Goal: Check status: Check status

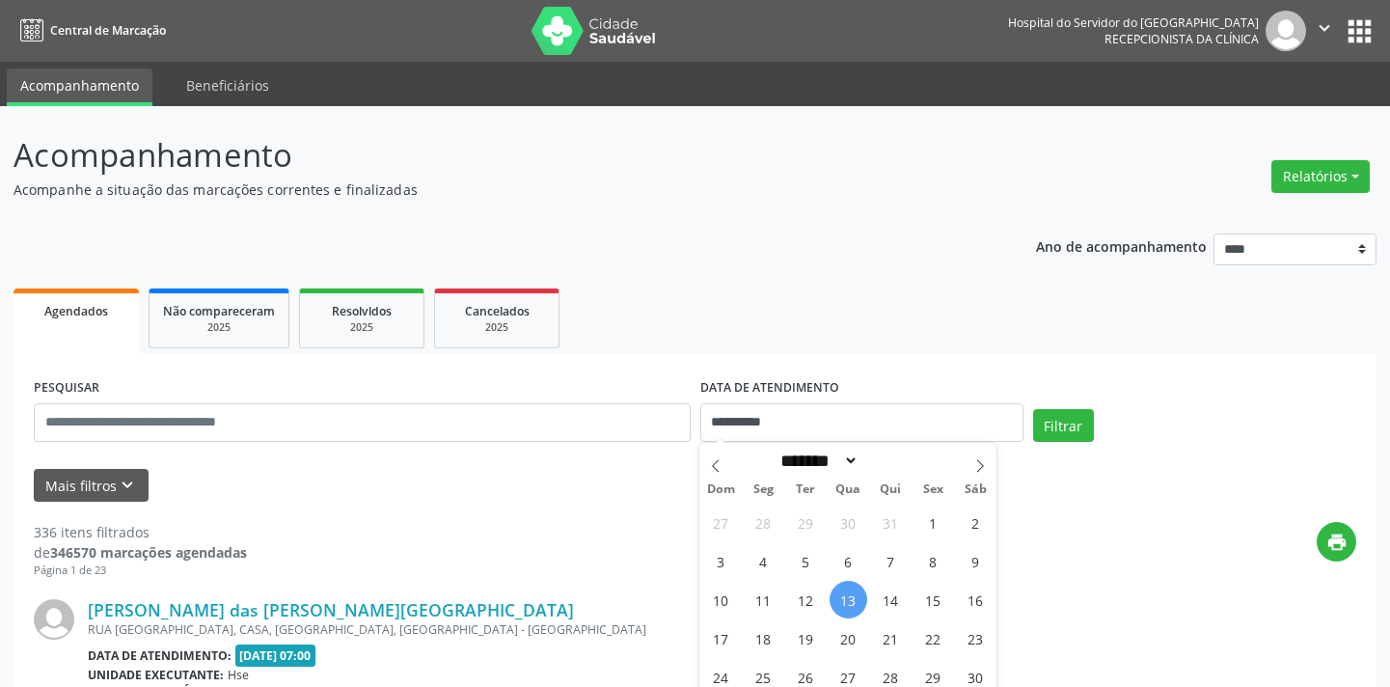
select select "*"
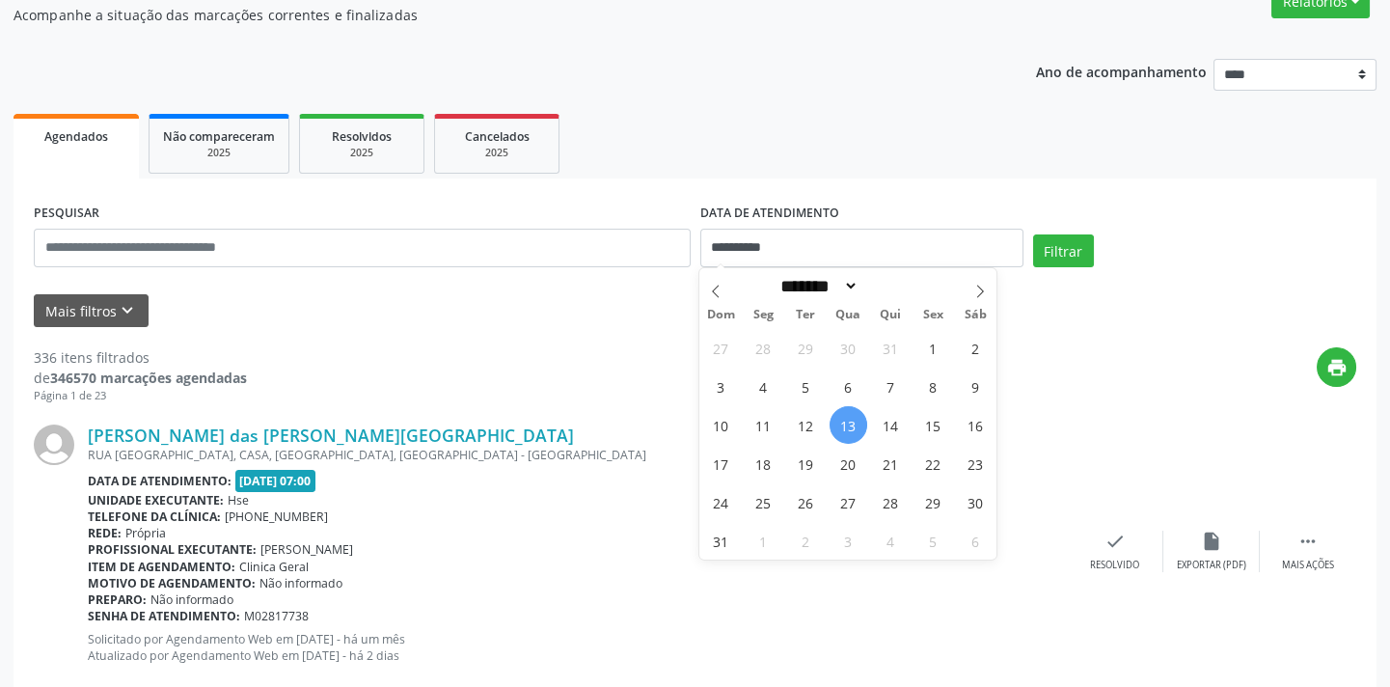
scroll to position [175, 0]
click at [761, 427] on span "11" at bounding box center [764, 425] width 38 height 38
type input "**********"
click at [765, 417] on span "11" at bounding box center [764, 425] width 38 height 38
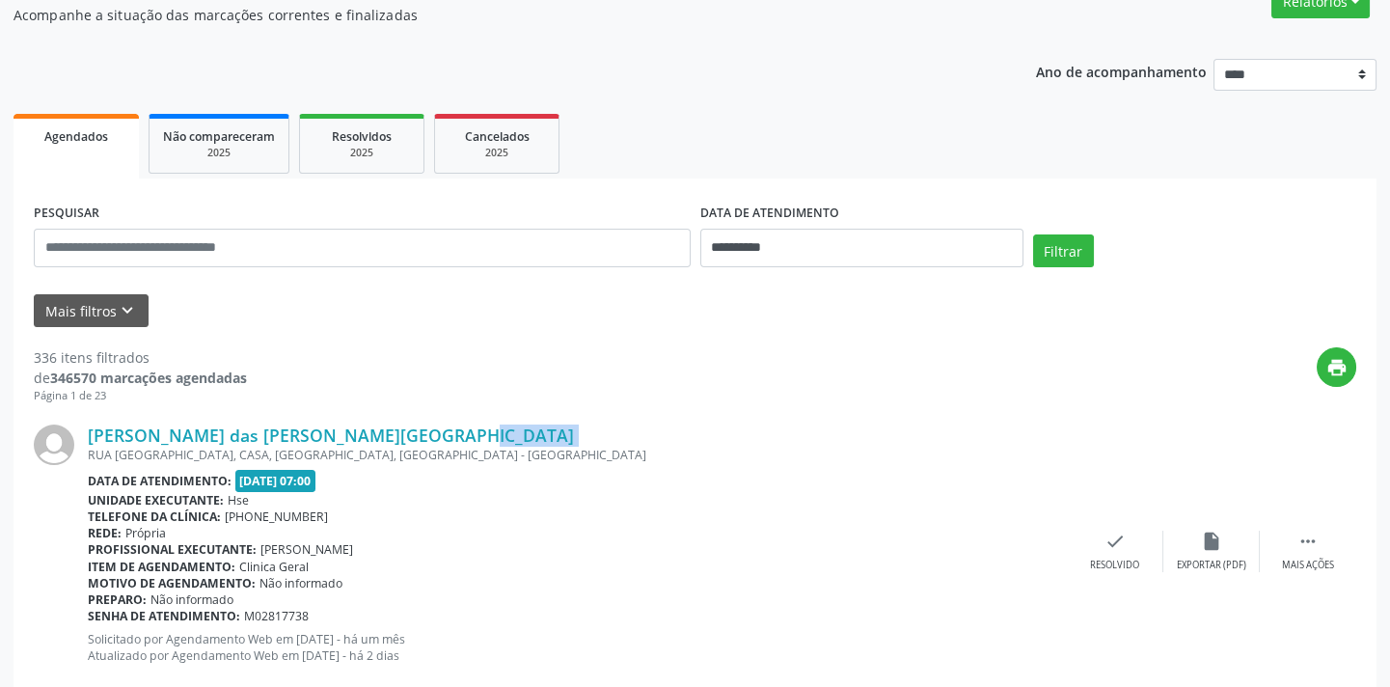
click at [765, 417] on div "[PERSON_NAME] das [PERSON_NAME][GEOGRAPHIC_DATA] [GEOGRAPHIC_DATA][PERSON_NAME]…" at bounding box center [695, 551] width 1322 height 294
click at [322, 146] on div "2025" at bounding box center [361, 153] width 96 height 14
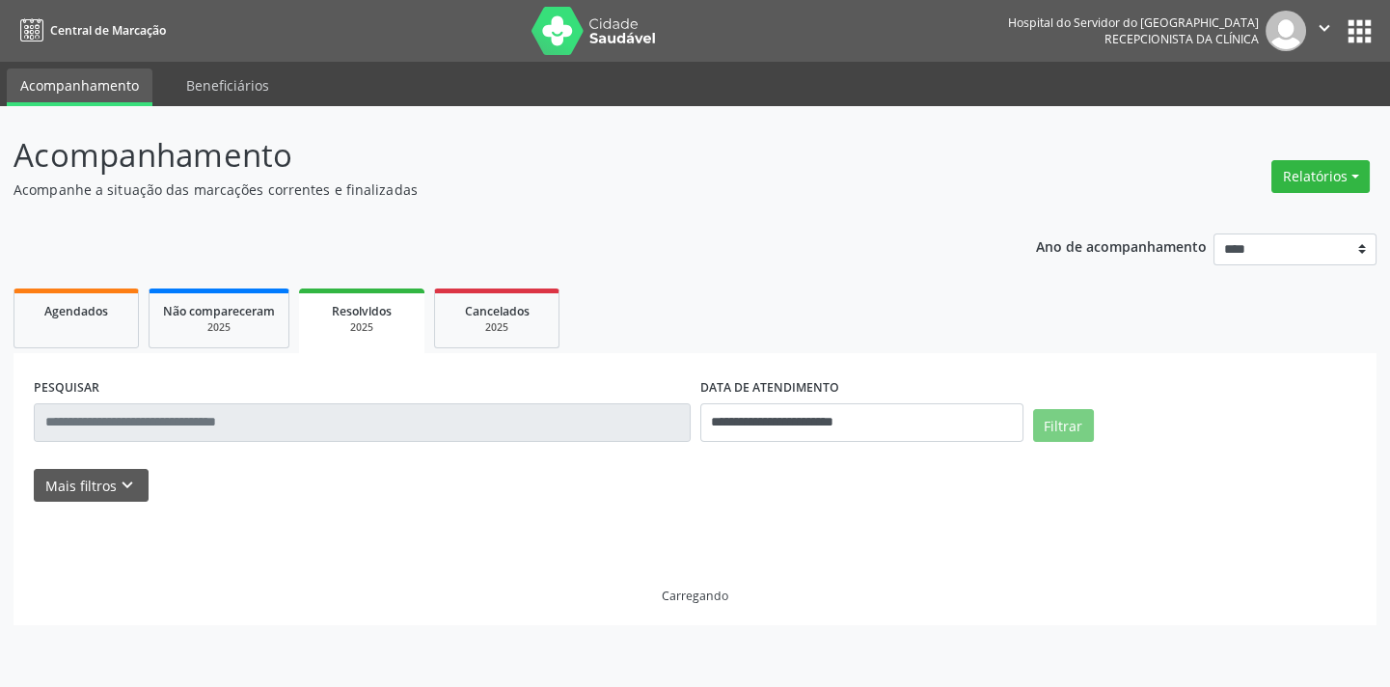
scroll to position [0, 0]
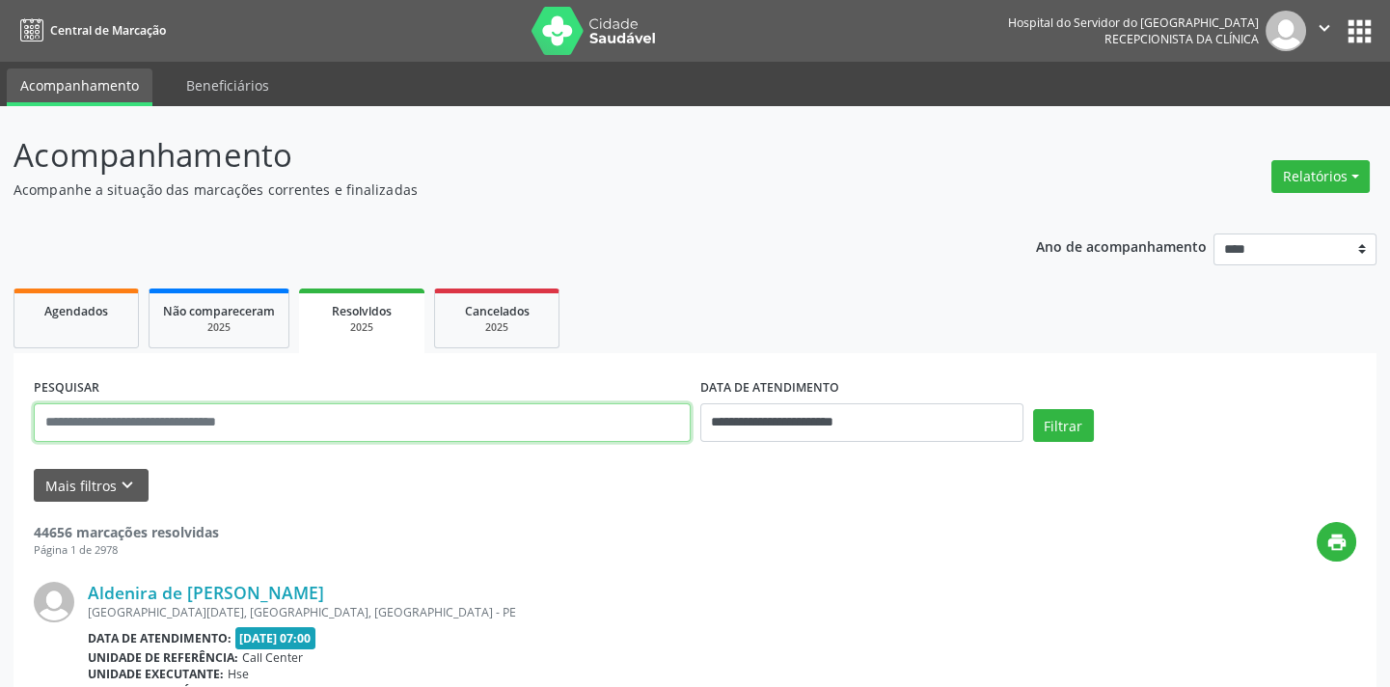
click at [355, 433] on input "text" at bounding box center [362, 422] width 657 height 39
type input "**********"
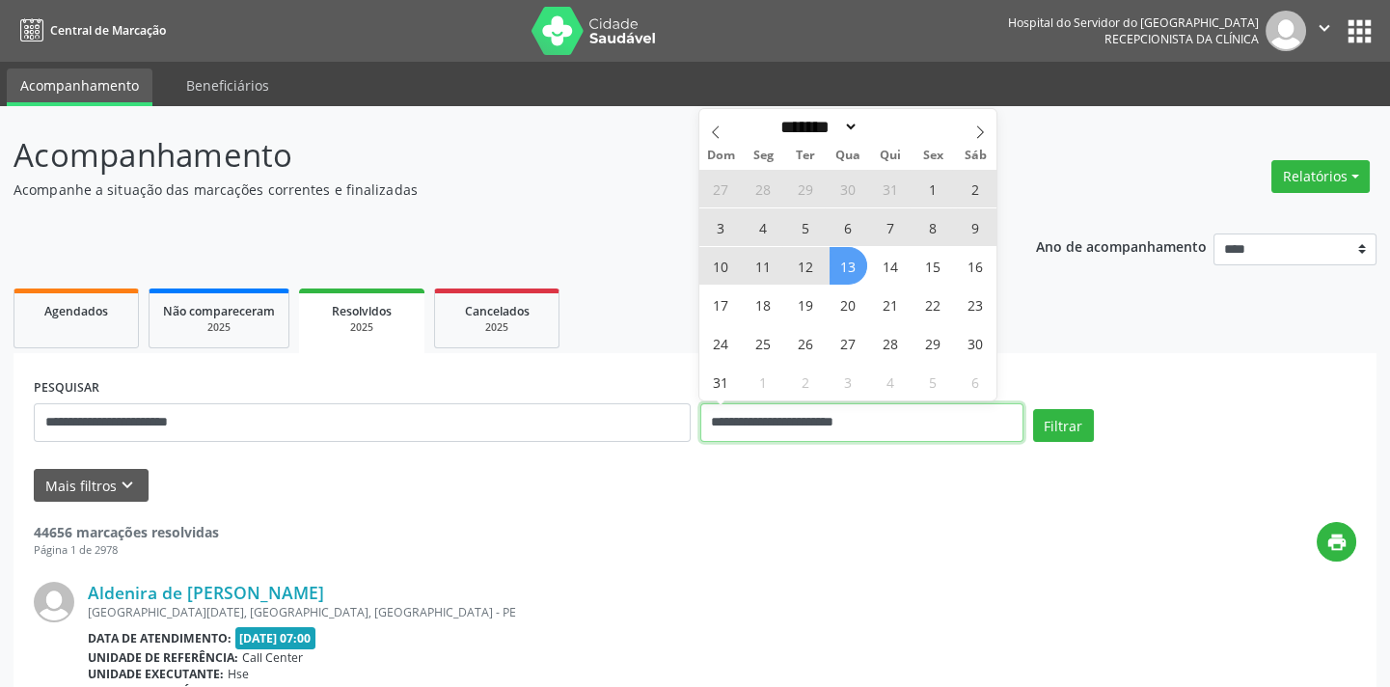
click at [882, 429] on input "**********" at bounding box center [861, 422] width 323 height 39
click at [763, 262] on span "11" at bounding box center [764, 266] width 38 height 38
type input "**********"
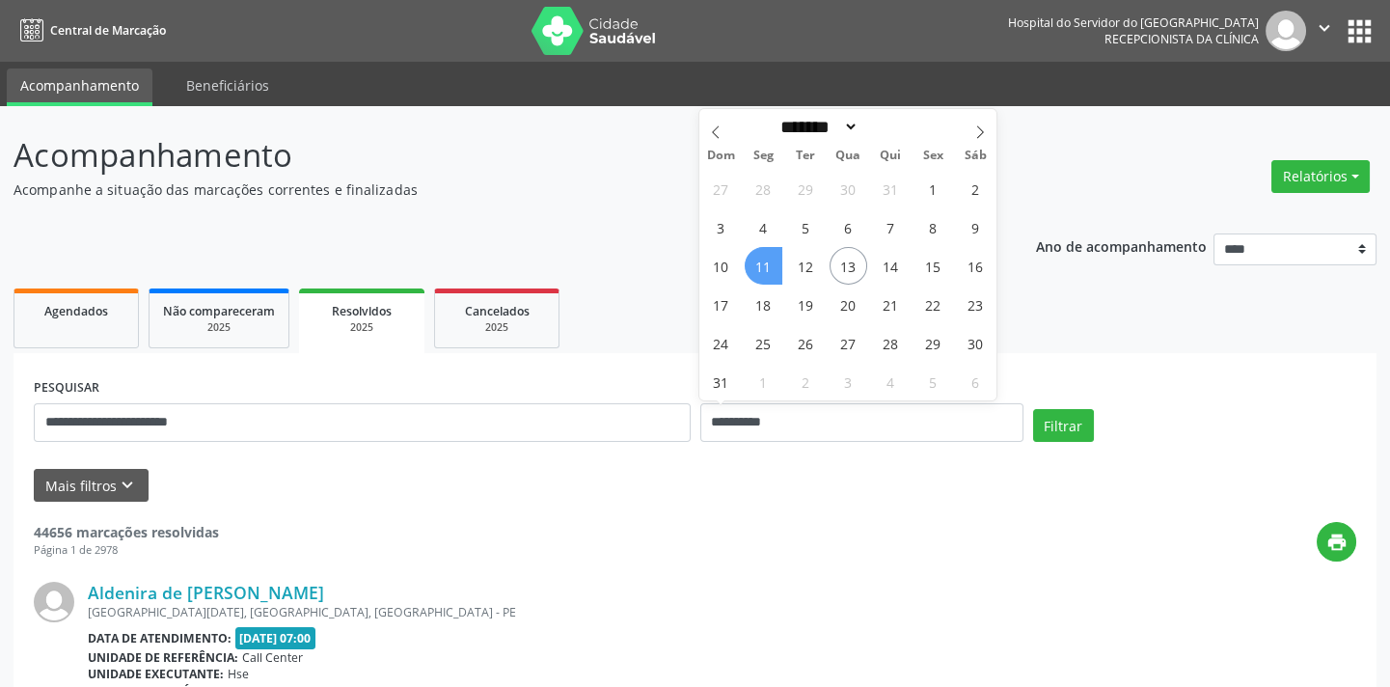
click at [763, 262] on span "11" at bounding box center [764, 266] width 38 height 38
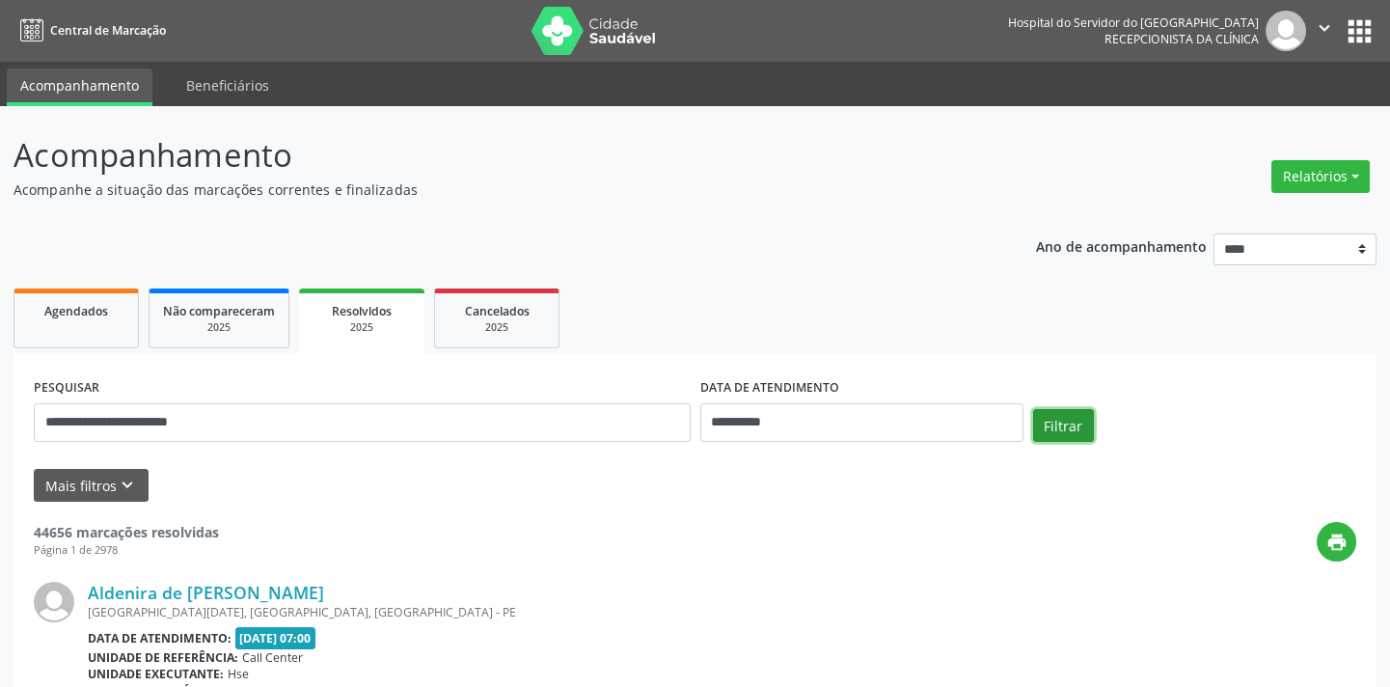
click at [1048, 428] on button "Filtrar" at bounding box center [1063, 425] width 61 height 33
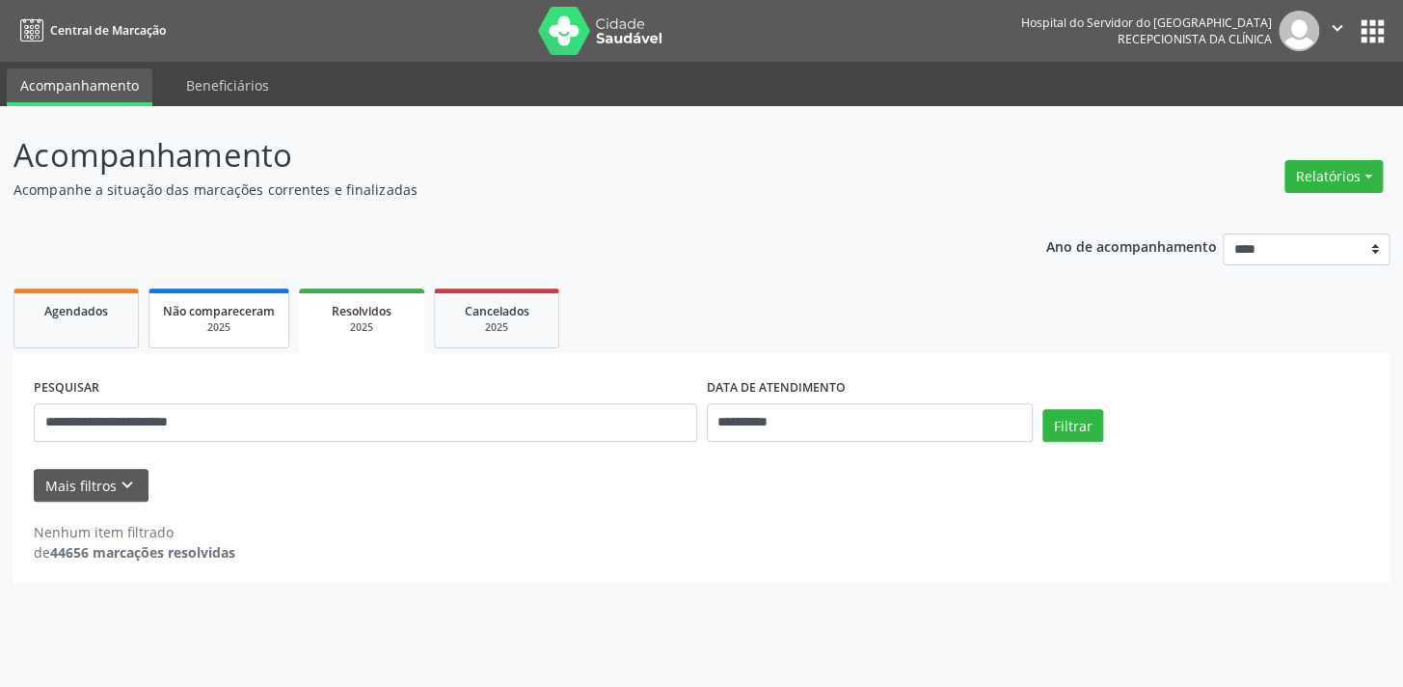
click at [217, 300] on div "Não compareceram" at bounding box center [219, 310] width 112 height 20
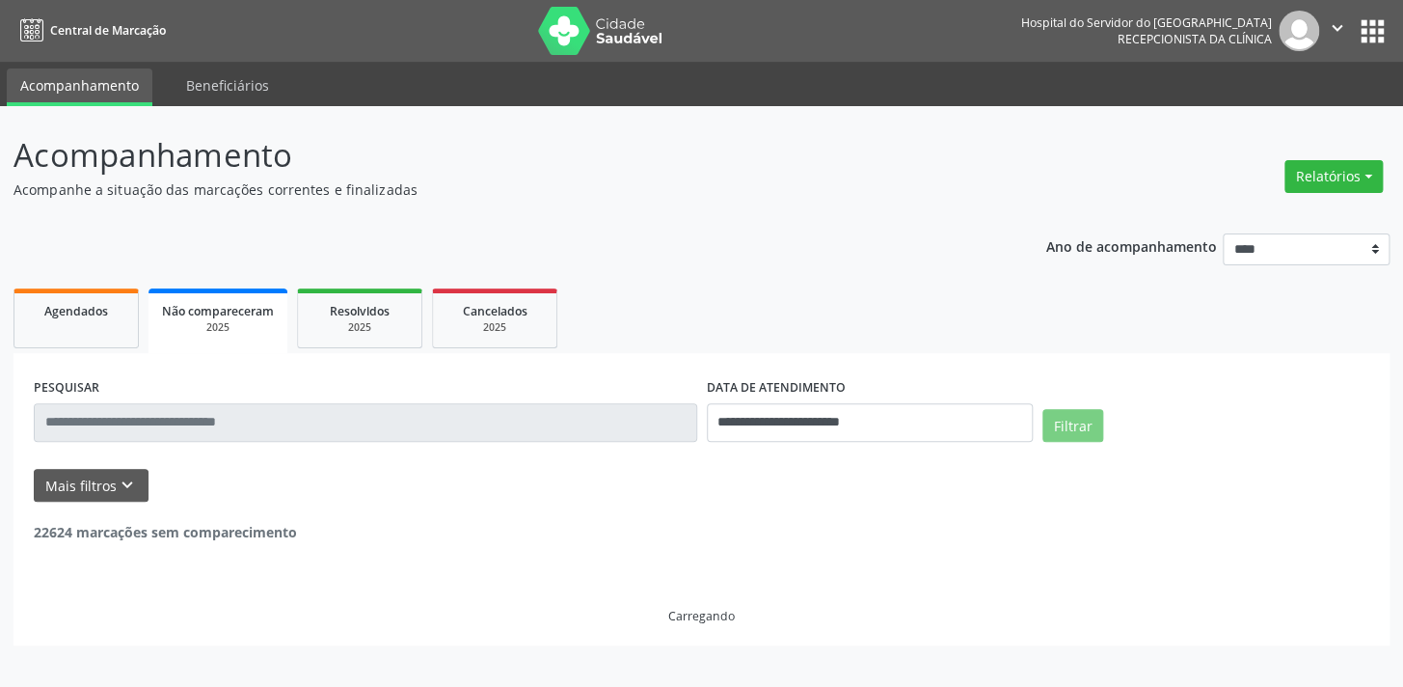
click at [394, 420] on input "text" at bounding box center [366, 422] width 664 height 39
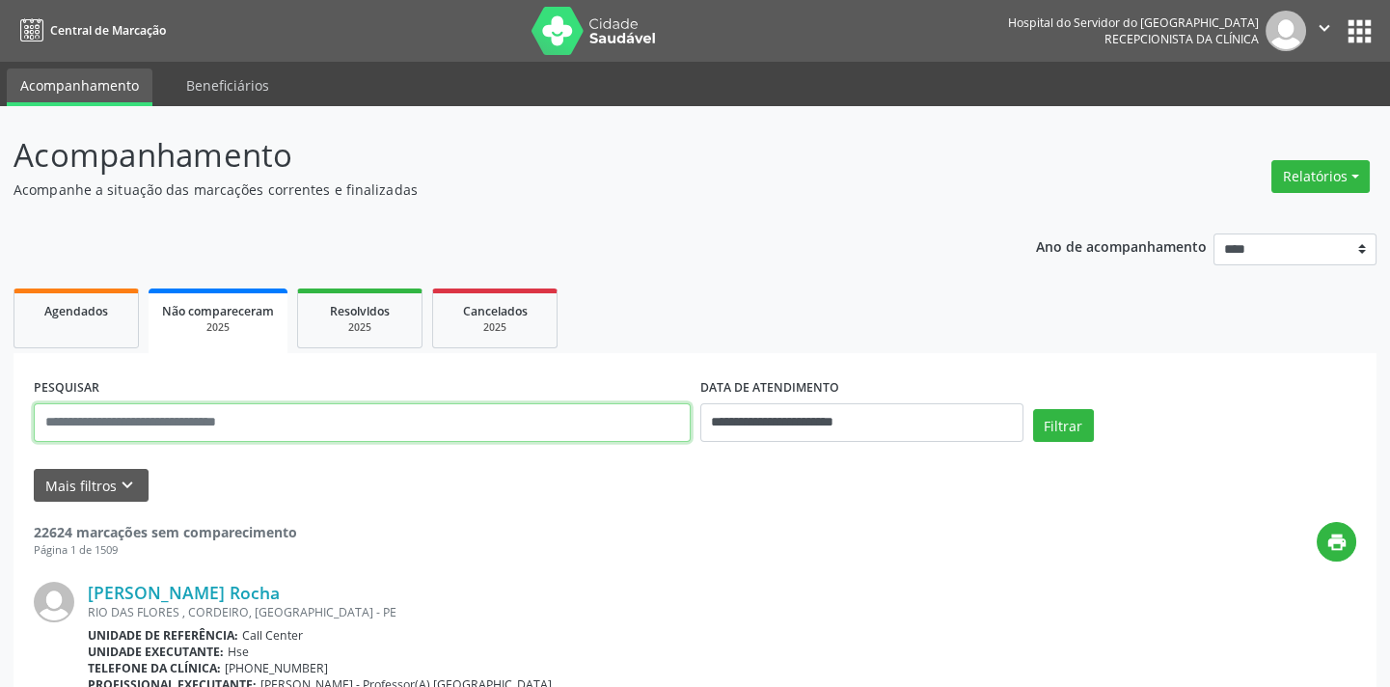
click at [394, 420] on input "text" at bounding box center [362, 422] width 657 height 39
type input "**********"
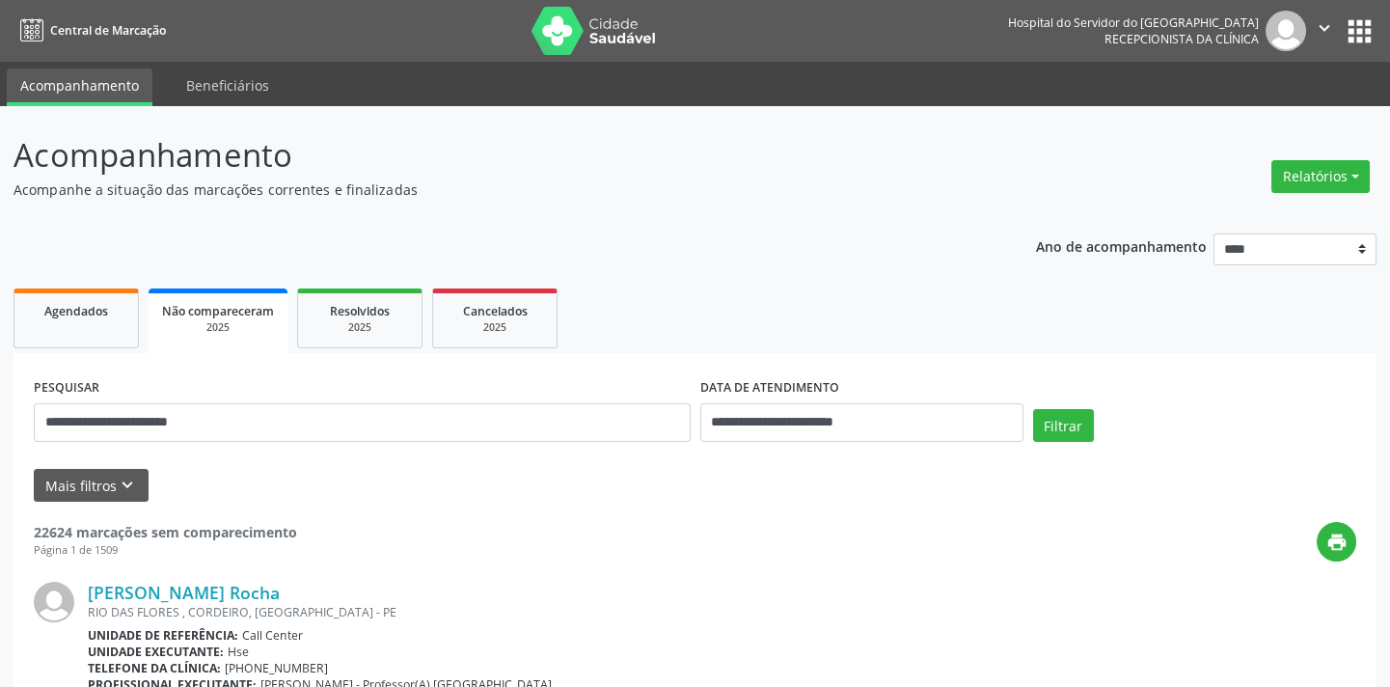
drag, startPoint x: 940, startPoint y: 396, endPoint x: 926, endPoint y: 408, distance: 18.5
click at [938, 397] on div "DATA DE ATENDIMENTO" at bounding box center [861, 388] width 323 height 30
drag, startPoint x: 911, startPoint y: 421, endPoint x: 891, endPoint y: 422, distance: 20.3
click at [911, 422] on input "**********" at bounding box center [861, 422] width 323 height 39
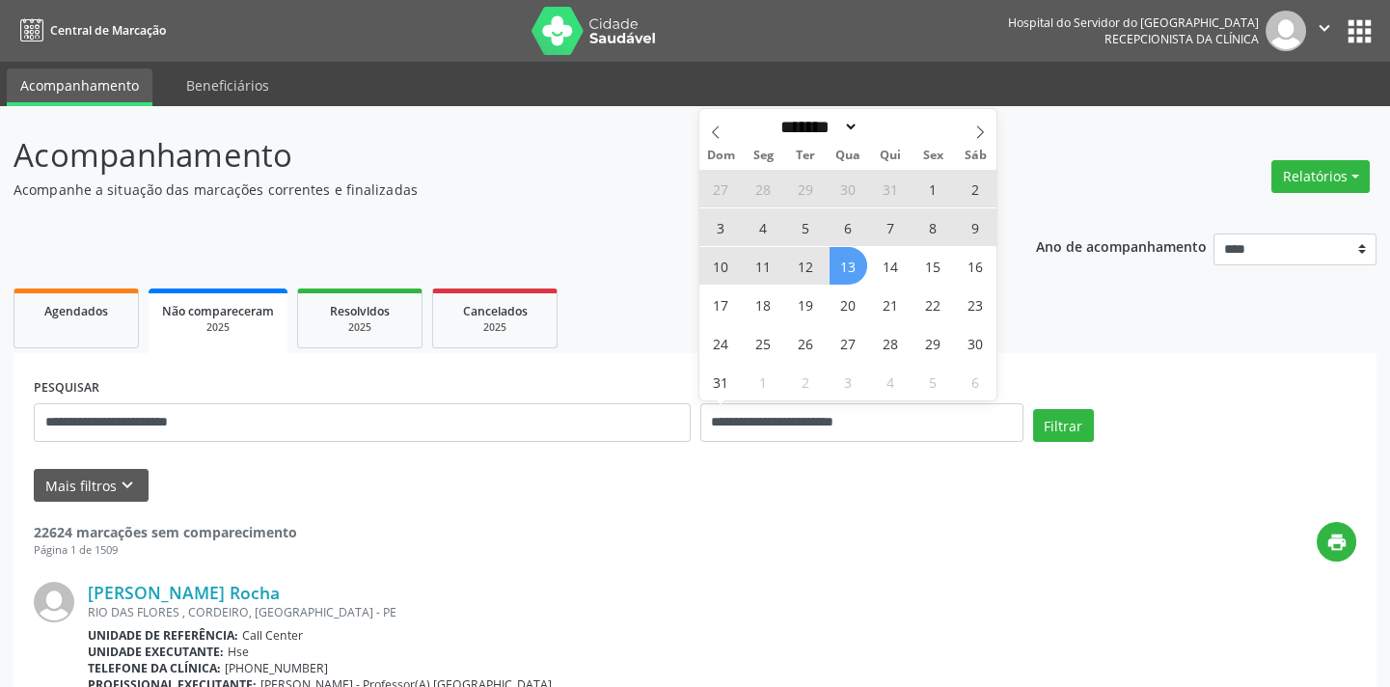
click at [754, 262] on span "11" at bounding box center [764, 266] width 38 height 38
type input "**********"
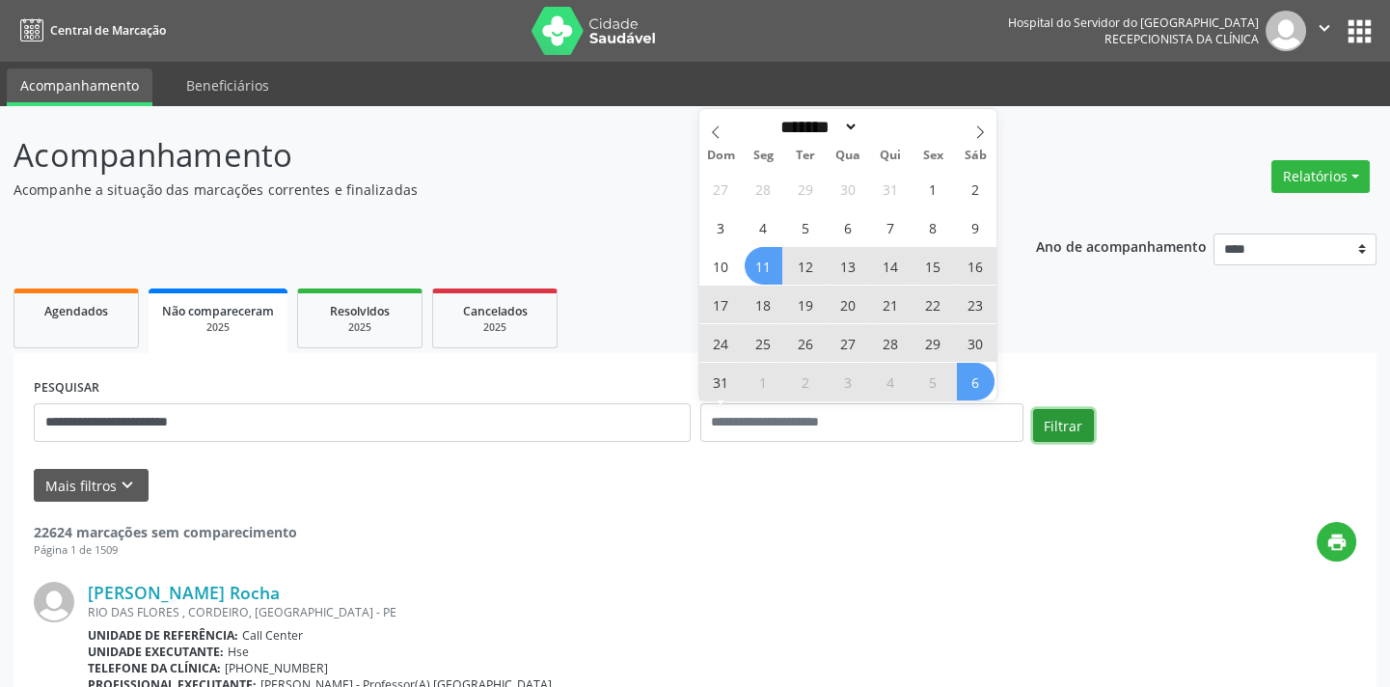
click at [1072, 423] on button "Filtrar" at bounding box center [1063, 425] width 61 height 33
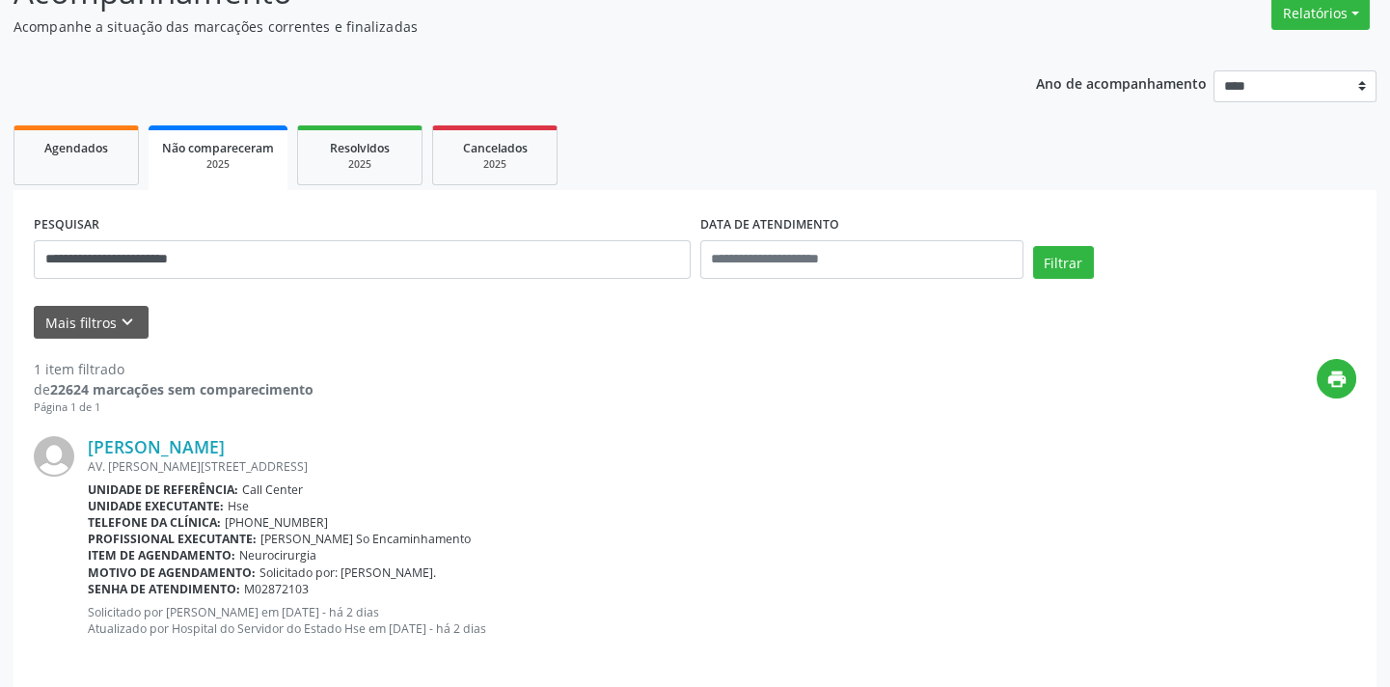
scroll to position [179, 0]
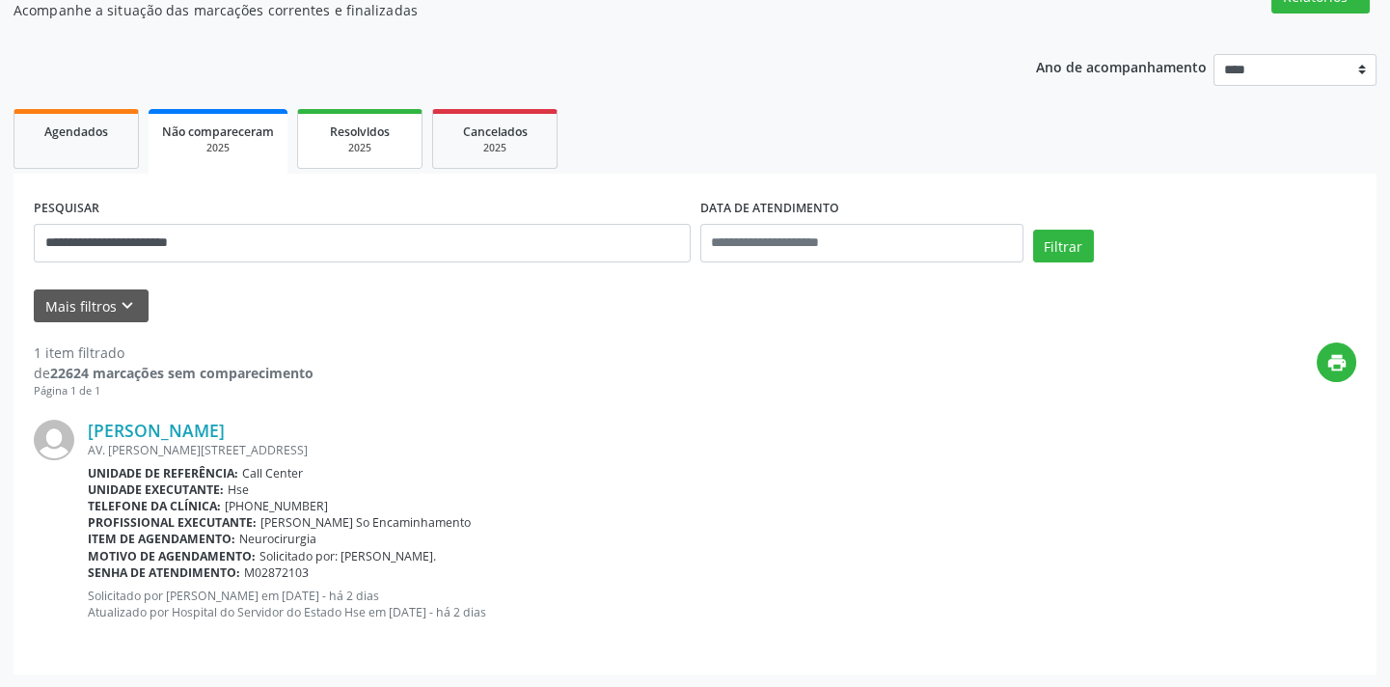
click at [358, 125] on span "Resolvidos" at bounding box center [360, 131] width 60 height 16
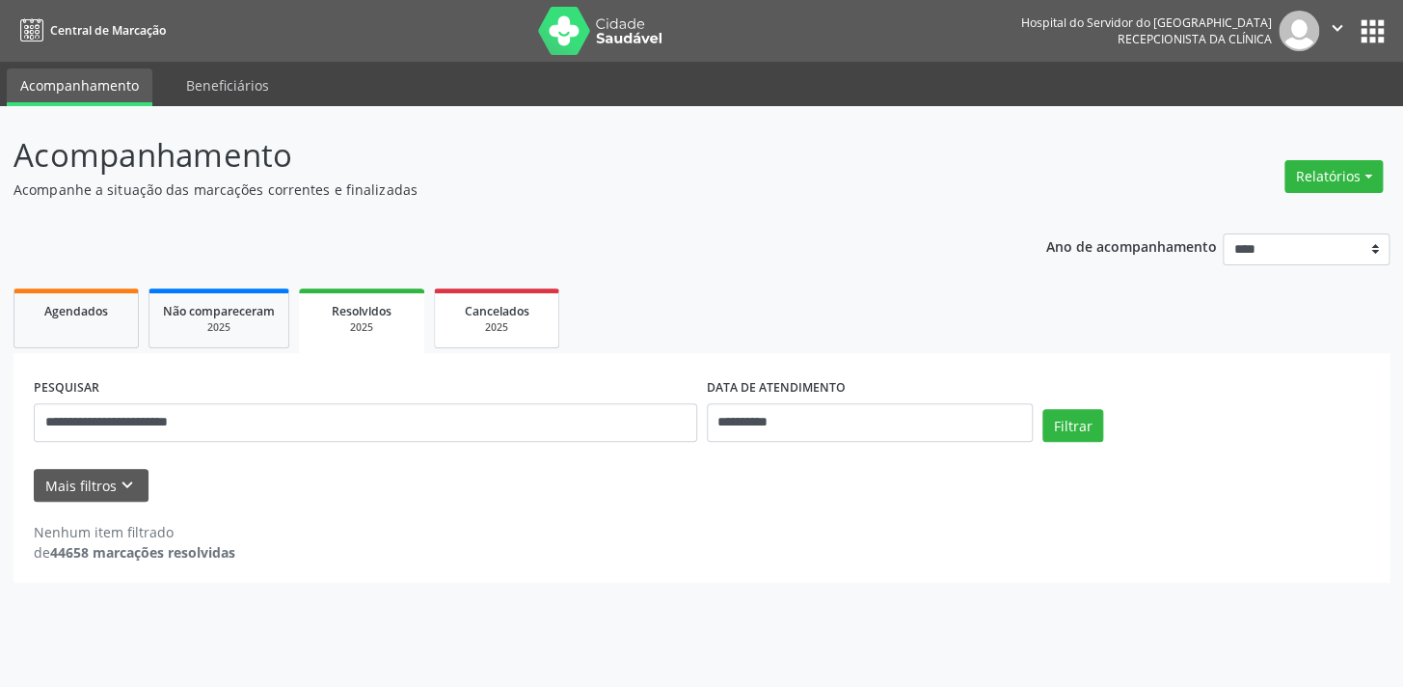
click at [450, 294] on link "Cancelados 2025" at bounding box center [496, 318] width 125 height 60
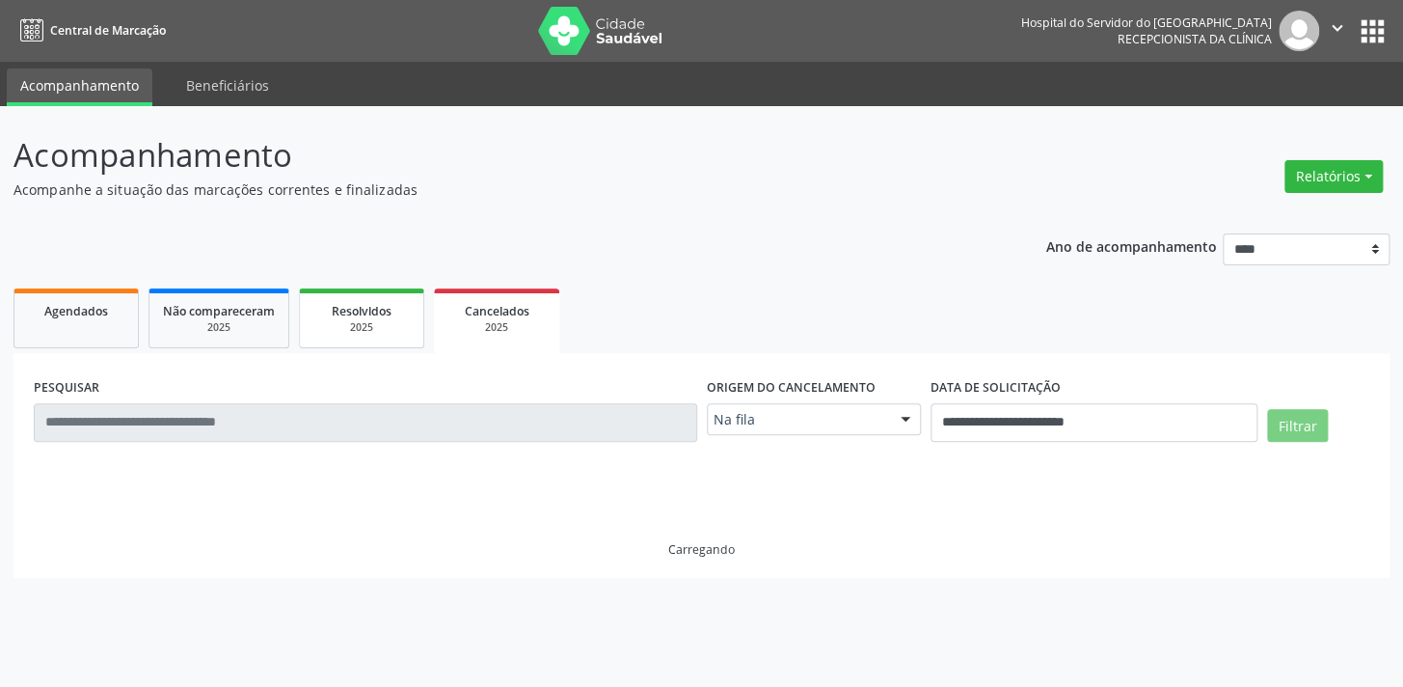
click at [401, 304] on div "Resolvidos" at bounding box center [361, 310] width 96 height 20
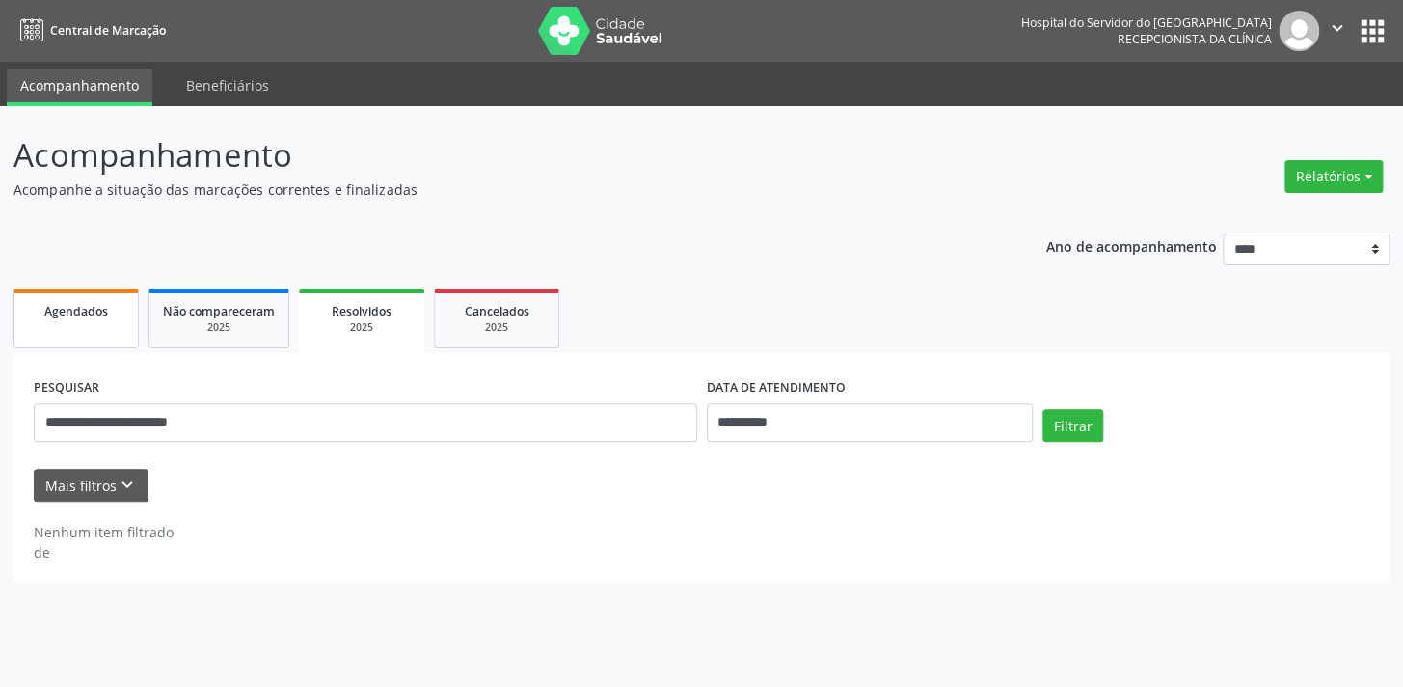
click at [85, 331] on link "Agendados" at bounding box center [76, 318] width 125 height 60
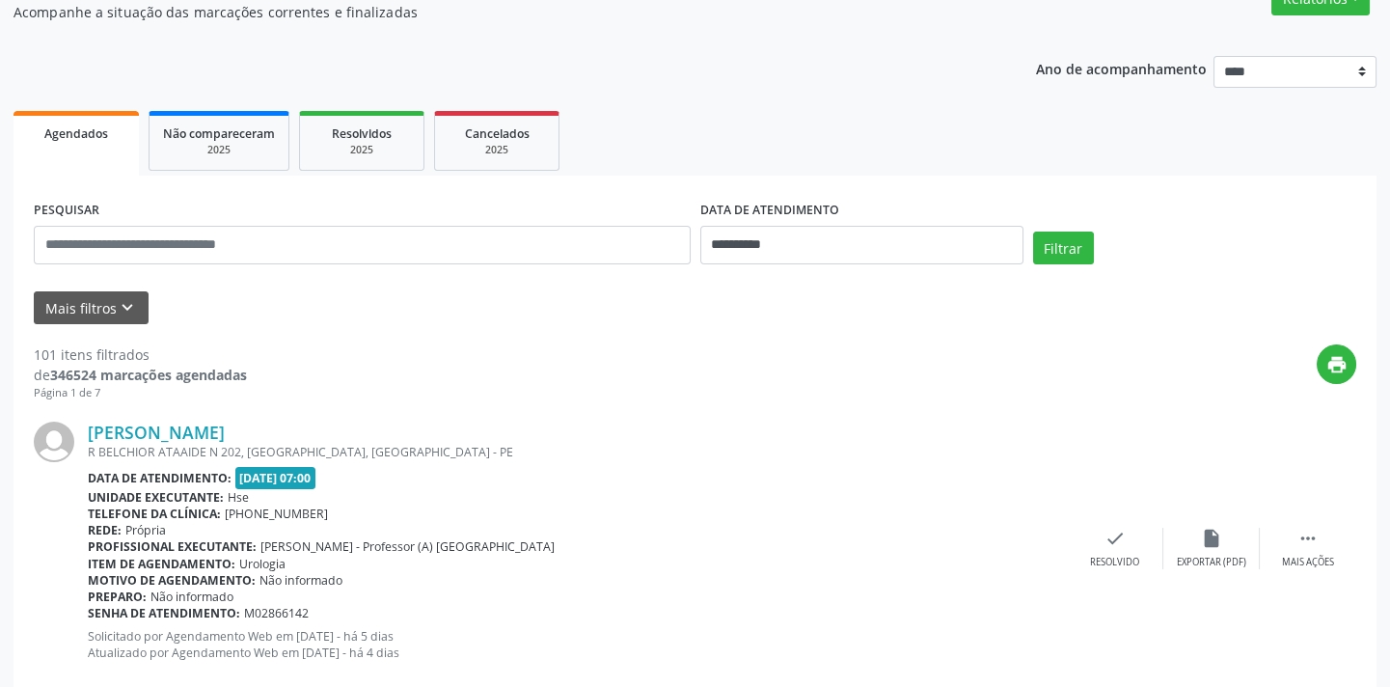
scroll to position [175, 0]
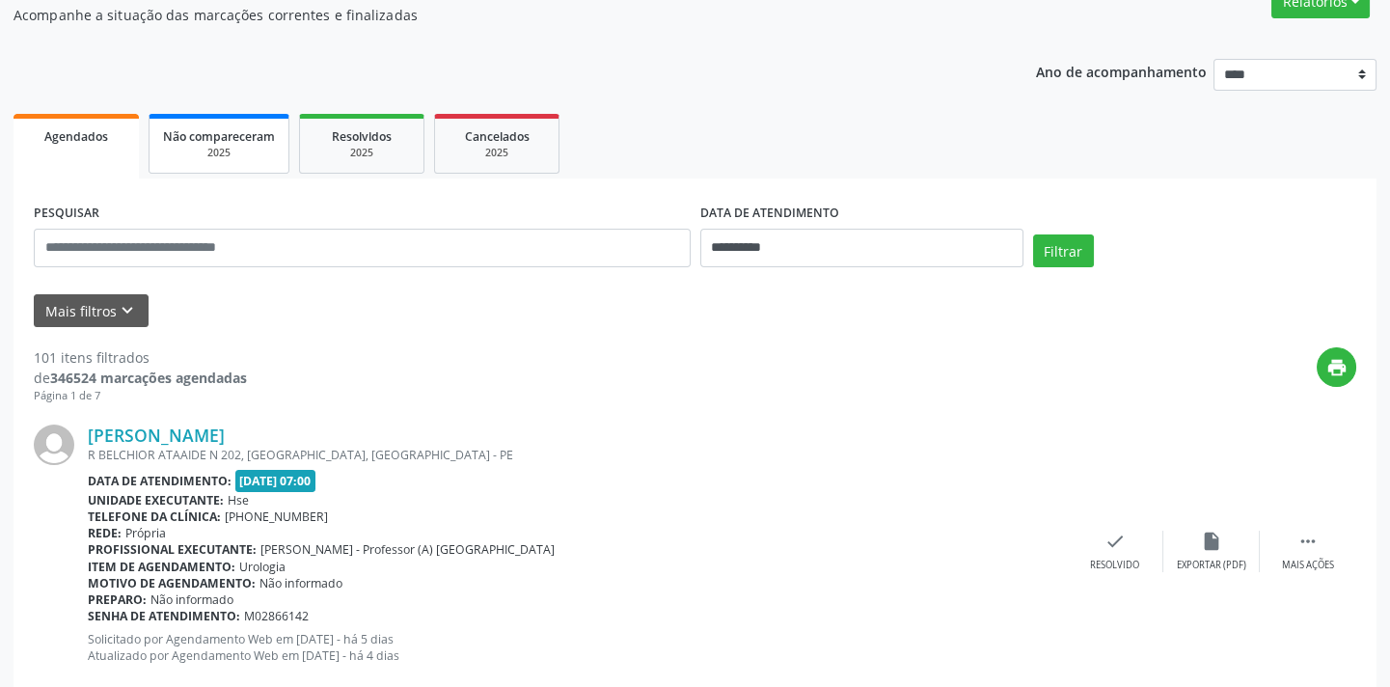
click at [195, 139] on span "Não compareceram" at bounding box center [219, 136] width 112 height 16
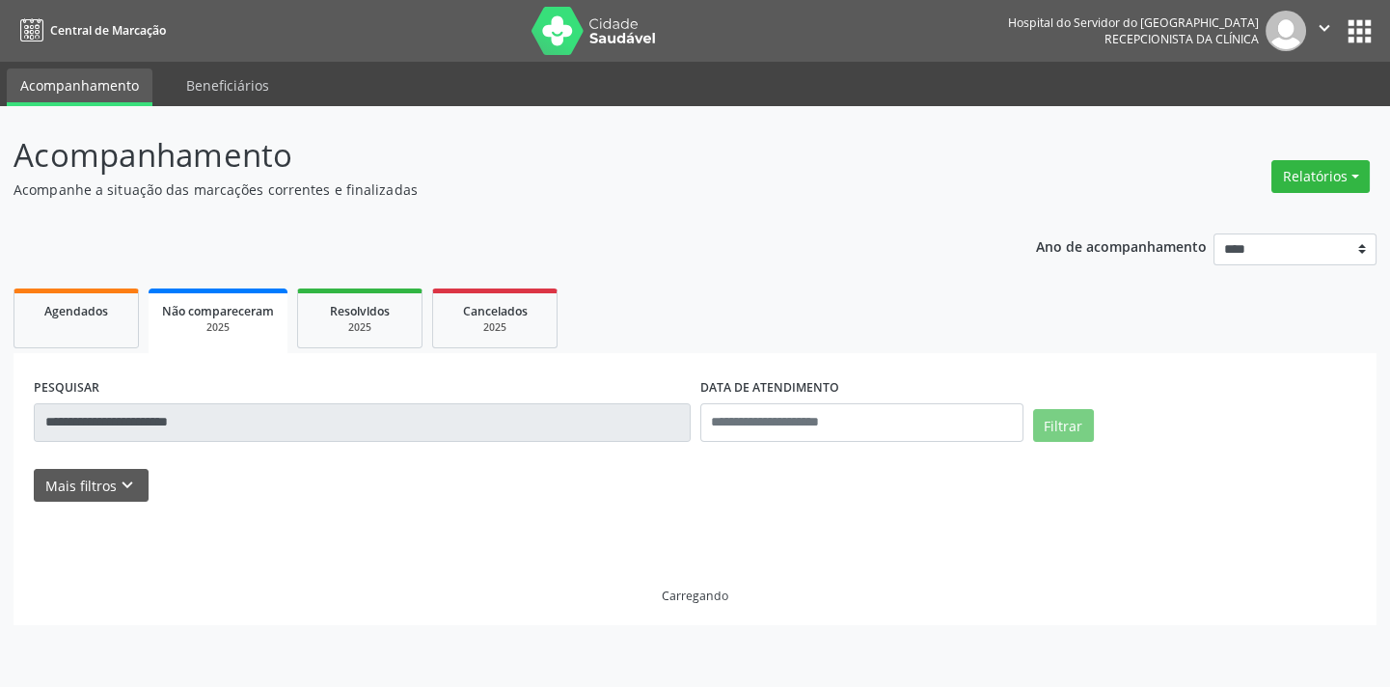
scroll to position [0, 0]
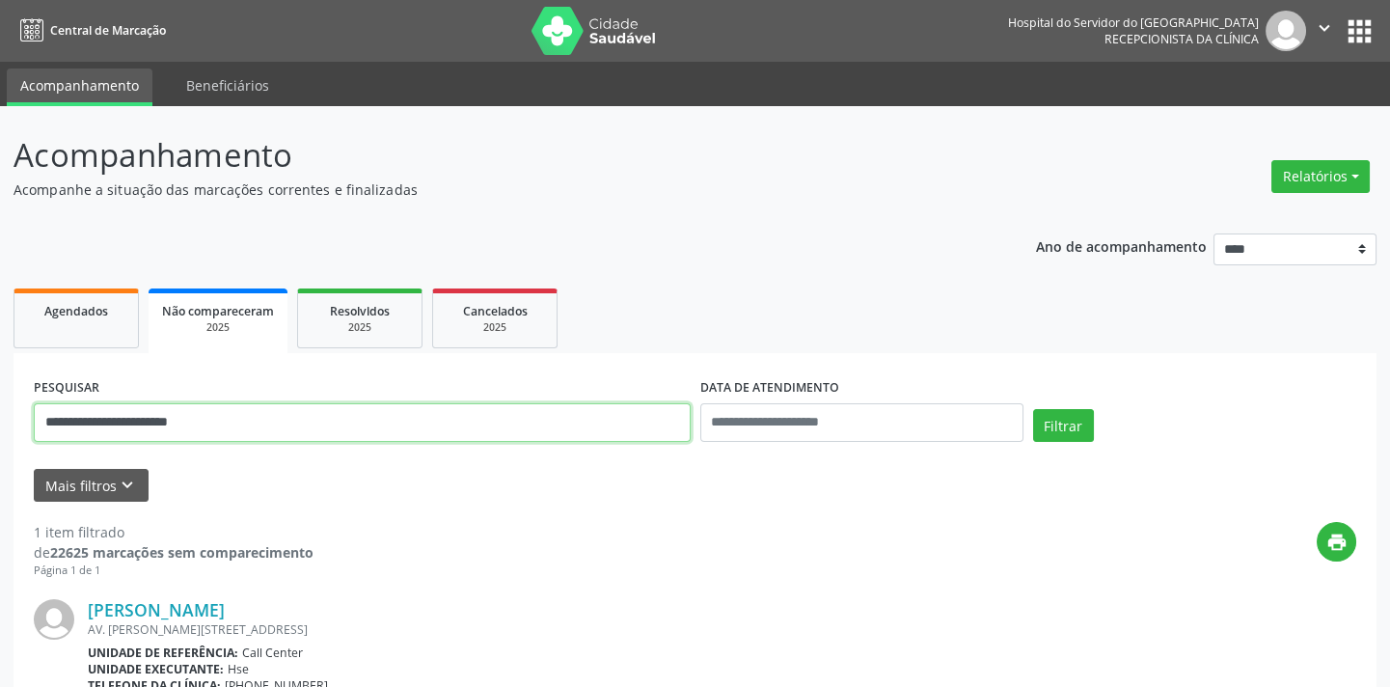
click at [235, 423] on input "**********" at bounding box center [362, 422] width 657 height 39
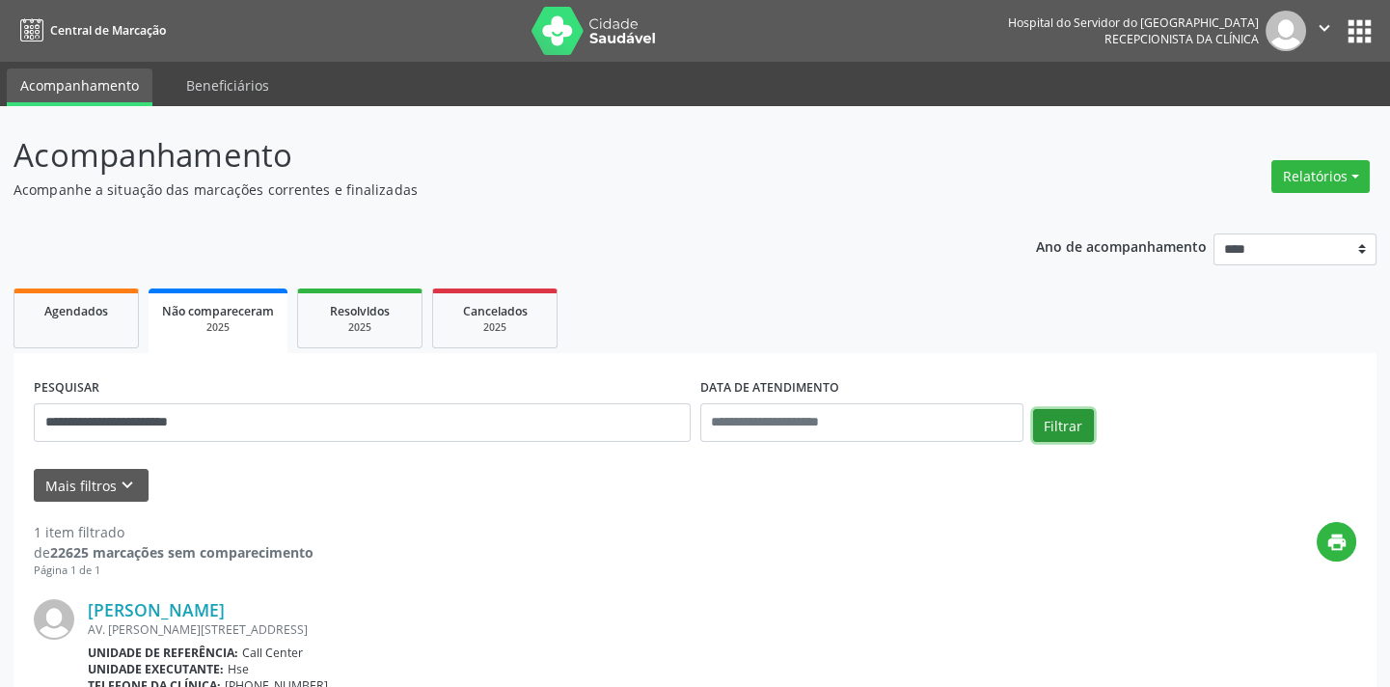
click at [1056, 422] on button "Filtrar" at bounding box center [1063, 425] width 61 height 33
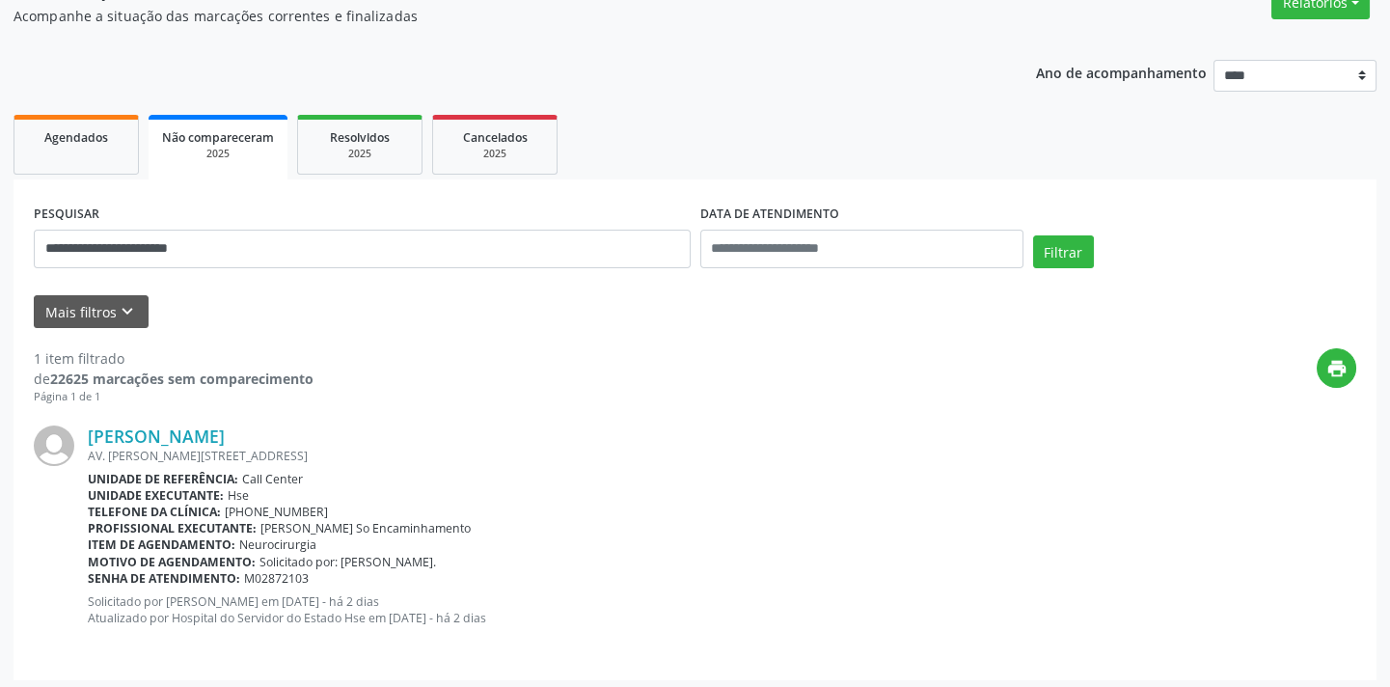
scroll to position [179, 0]
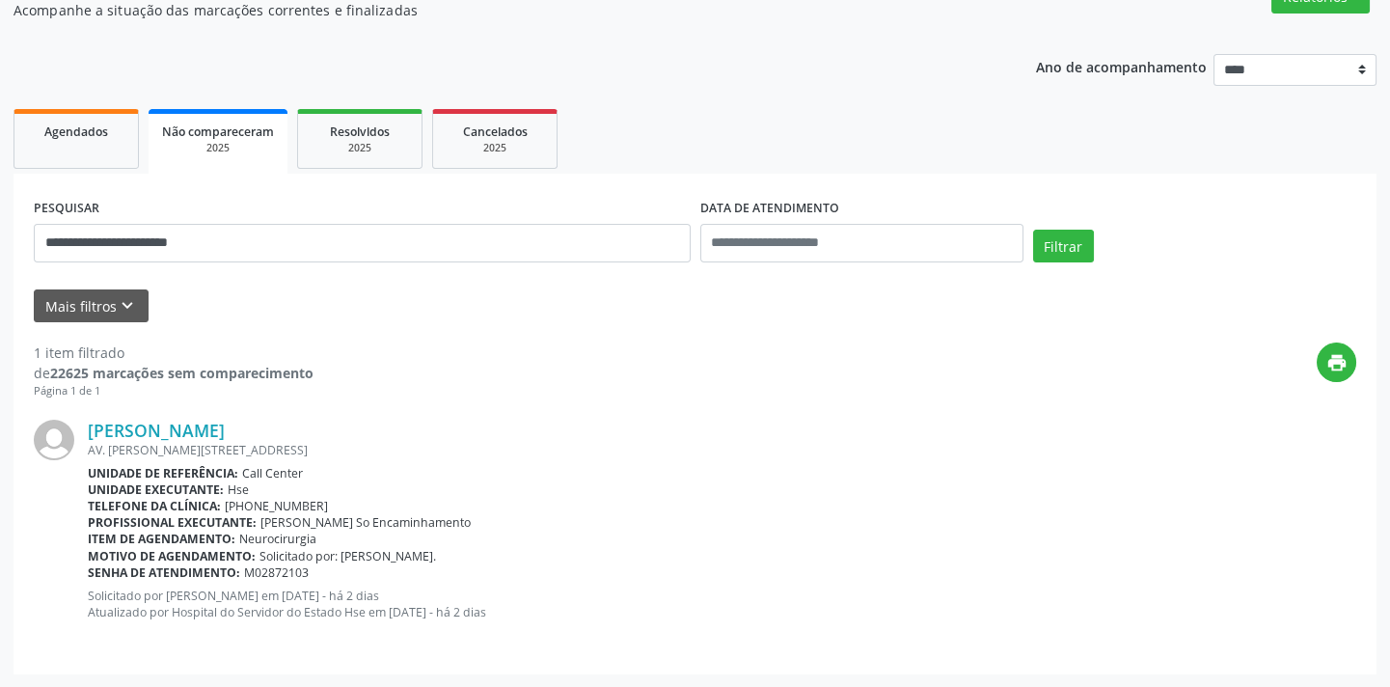
drag, startPoint x: 99, startPoint y: 142, endPoint x: 122, endPoint y: 129, distance: 26.3
click at [96, 143] on link "Agendados" at bounding box center [76, 139] width 125 height 60
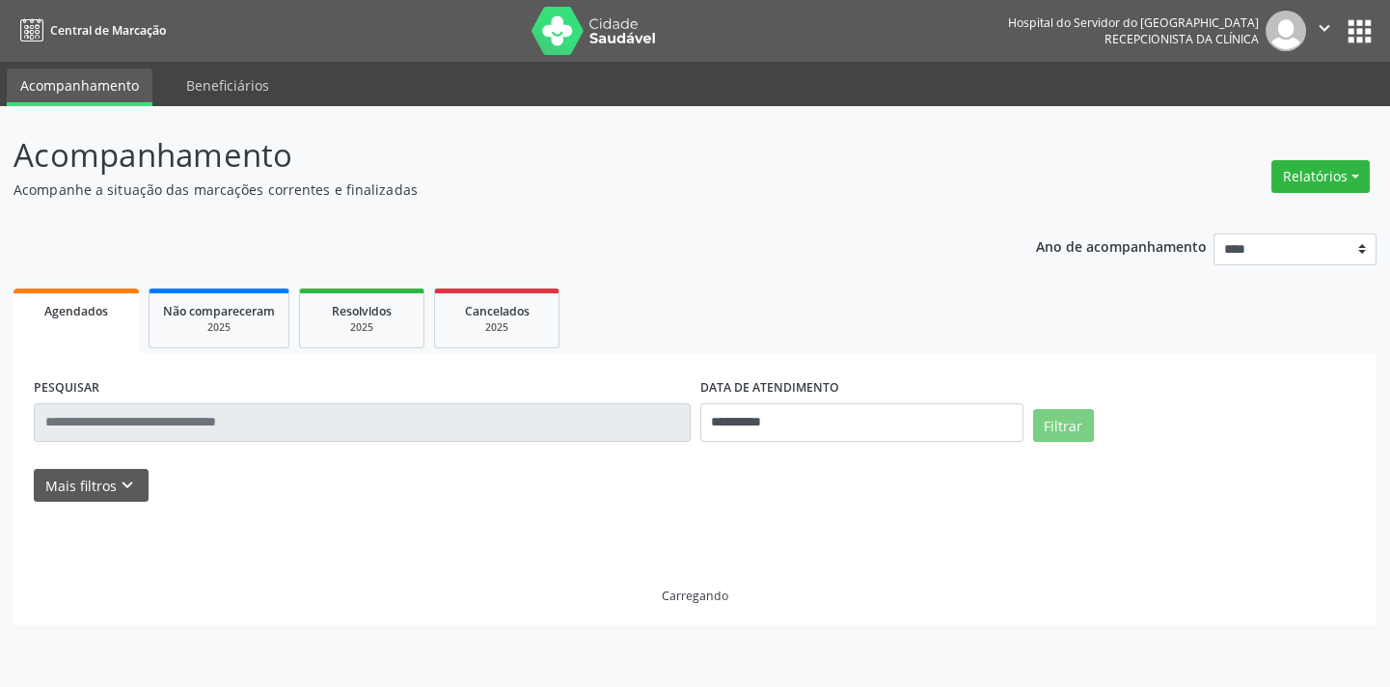
scroll to position [0, 0]
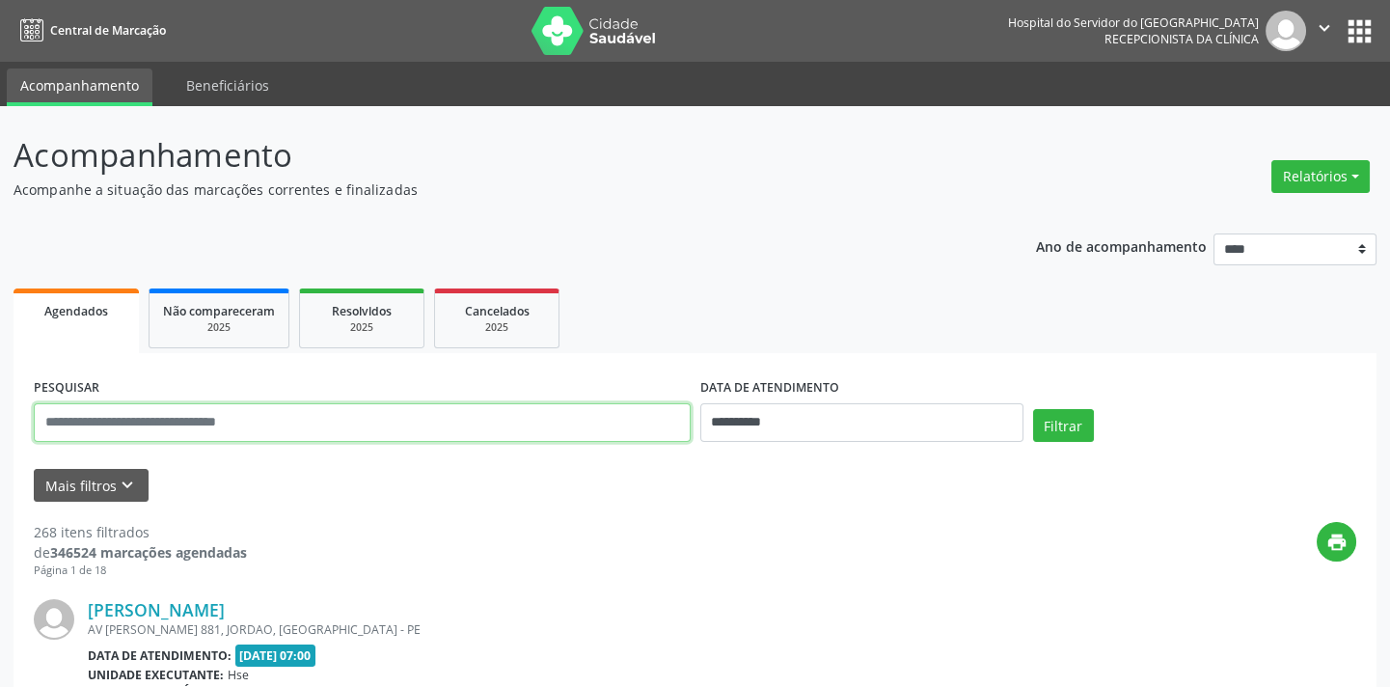
click at [312, 413] on input "text" at bounding box center [362, 422] width 657 height 39
